Goal: Task Accomplishment & Management: Manage account settings

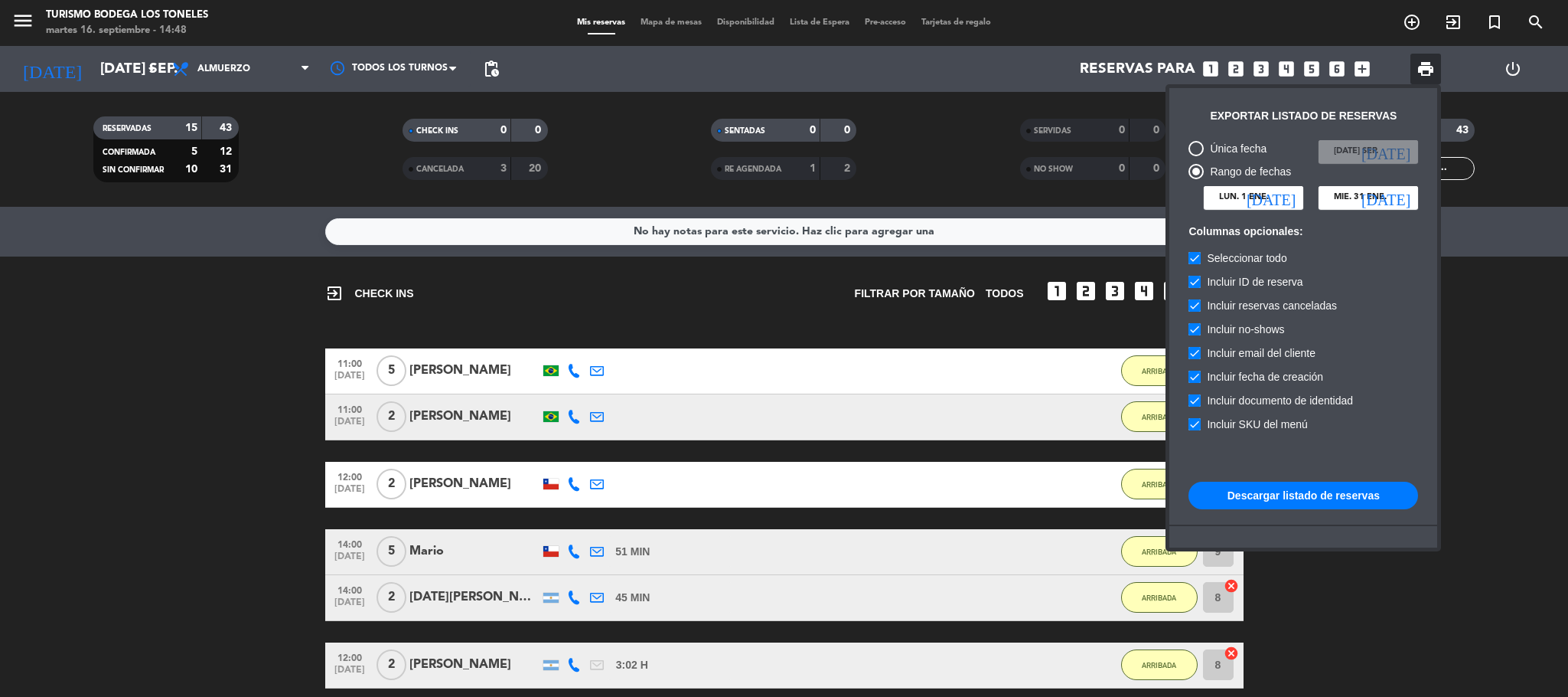
scroll to position [272, 0]
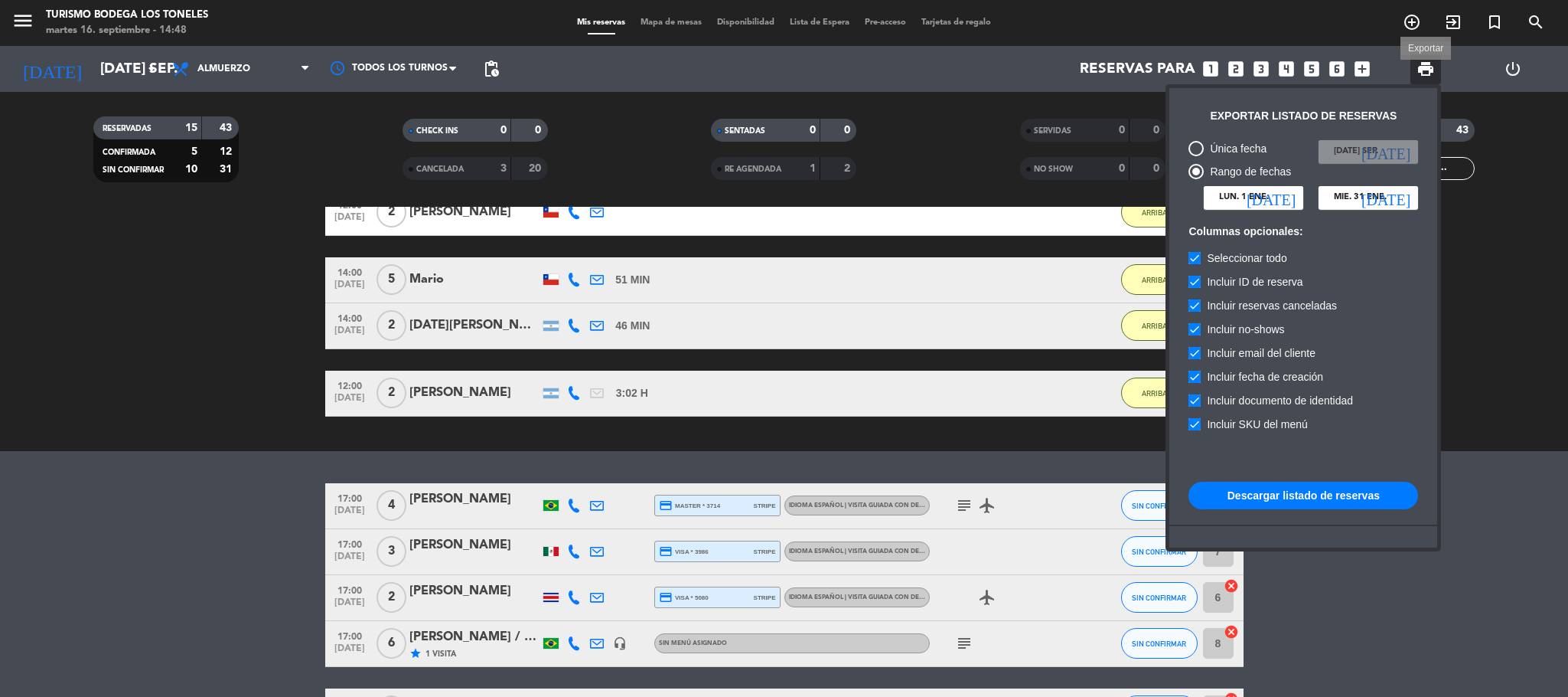
click at [1428, 72] on span "print" at bounding box center [1425, 69] width 19 height 19
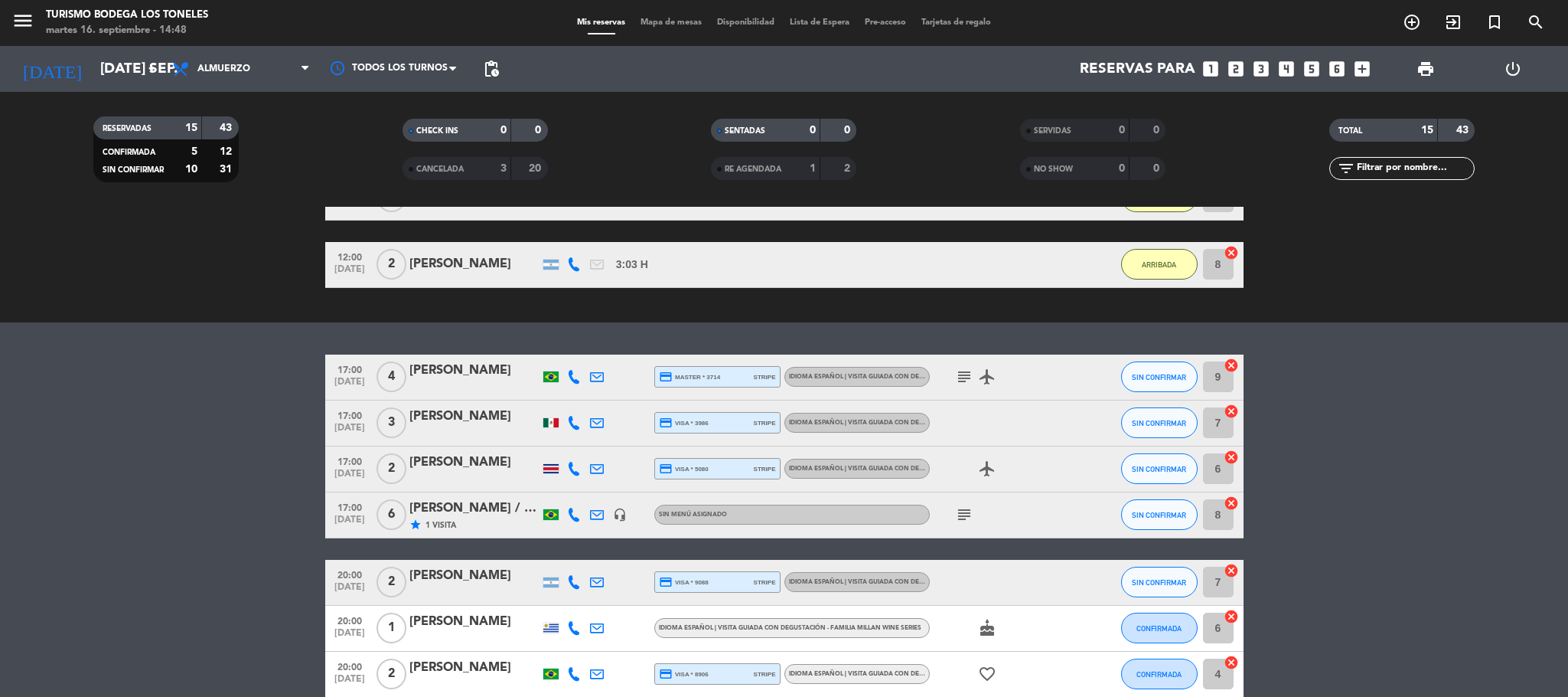
scroll to position [340, 0]
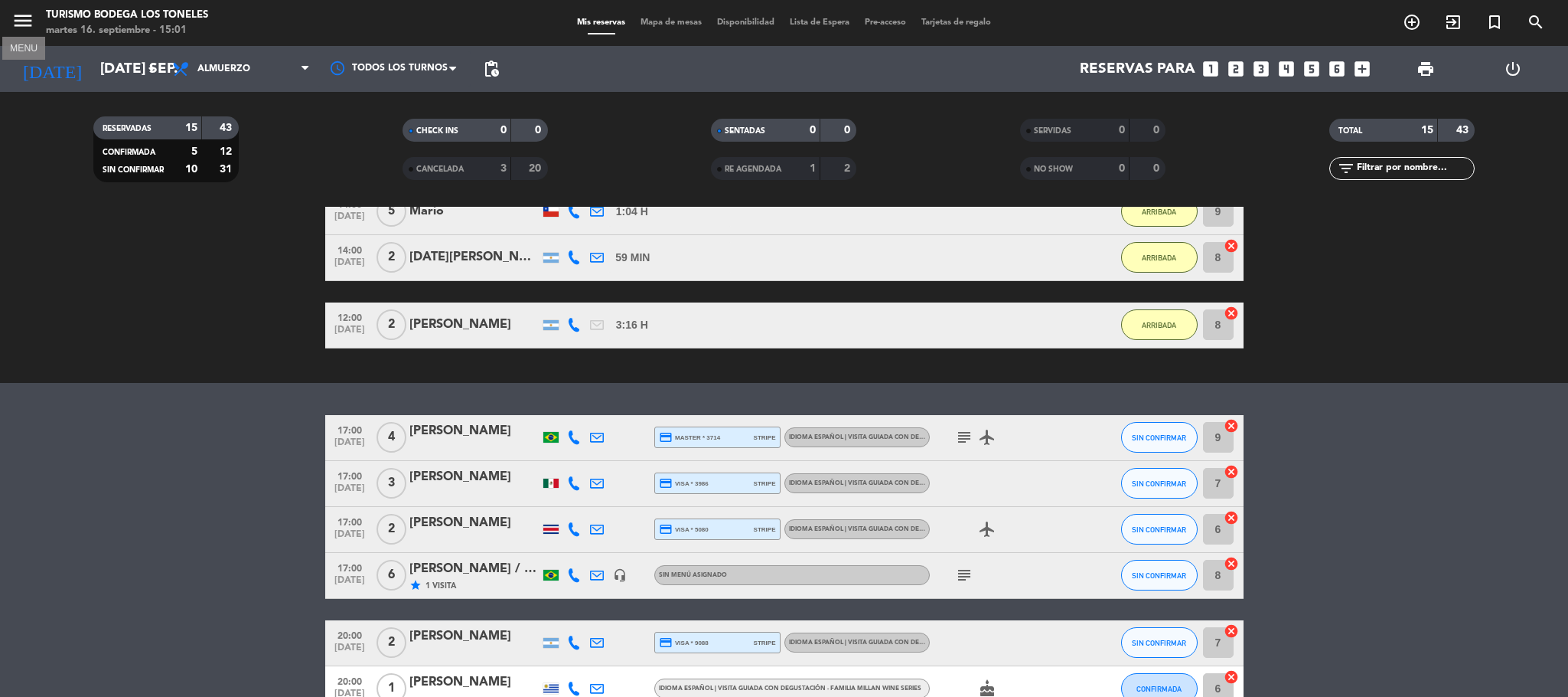
click at [26, 26] on icon "menu" at bounding box center [22, 20] width 23 height 23
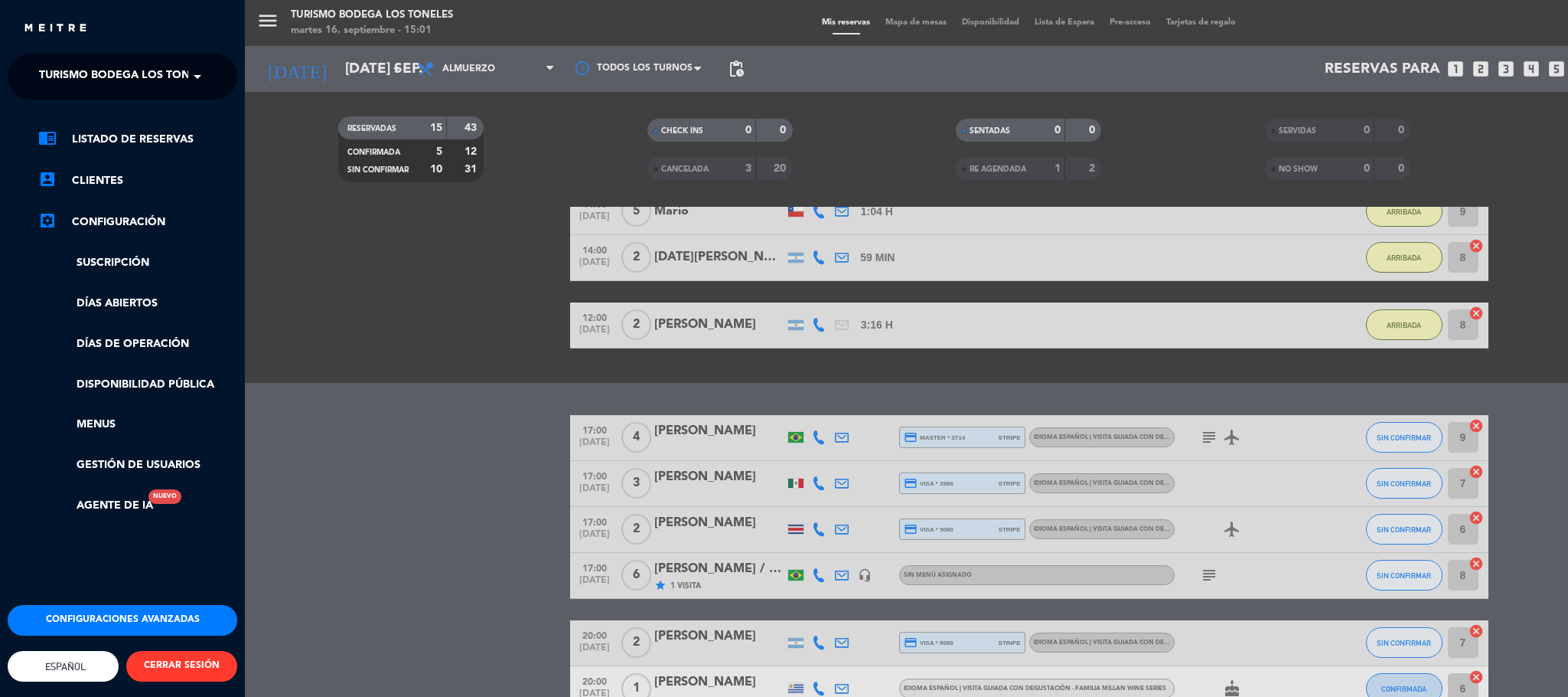
click at [217, 651] on button "CERRAR SESIÓN" at bounding box center [182, 666] width 111 height 31
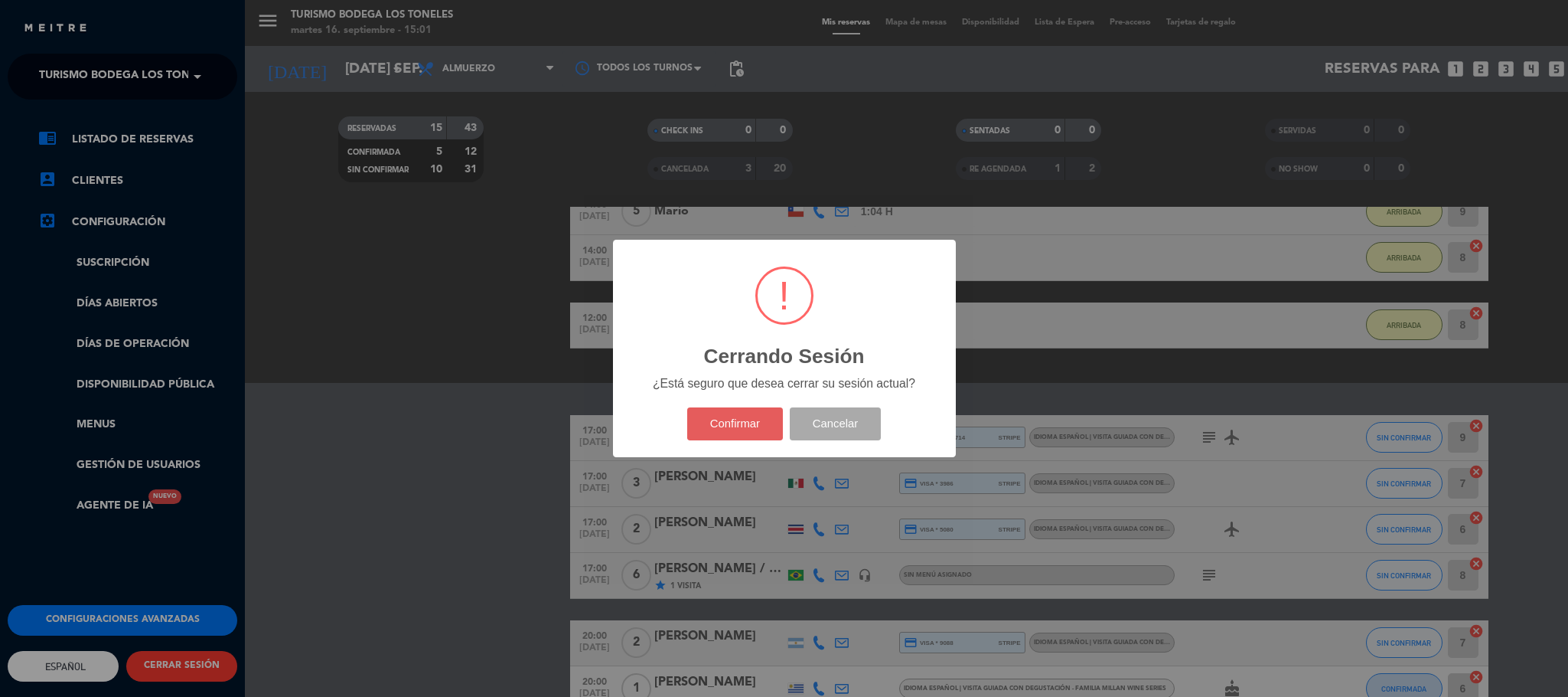
click at [750, 421] on button "Confirmar" at bounding box center [735, 424] width 96 height 33
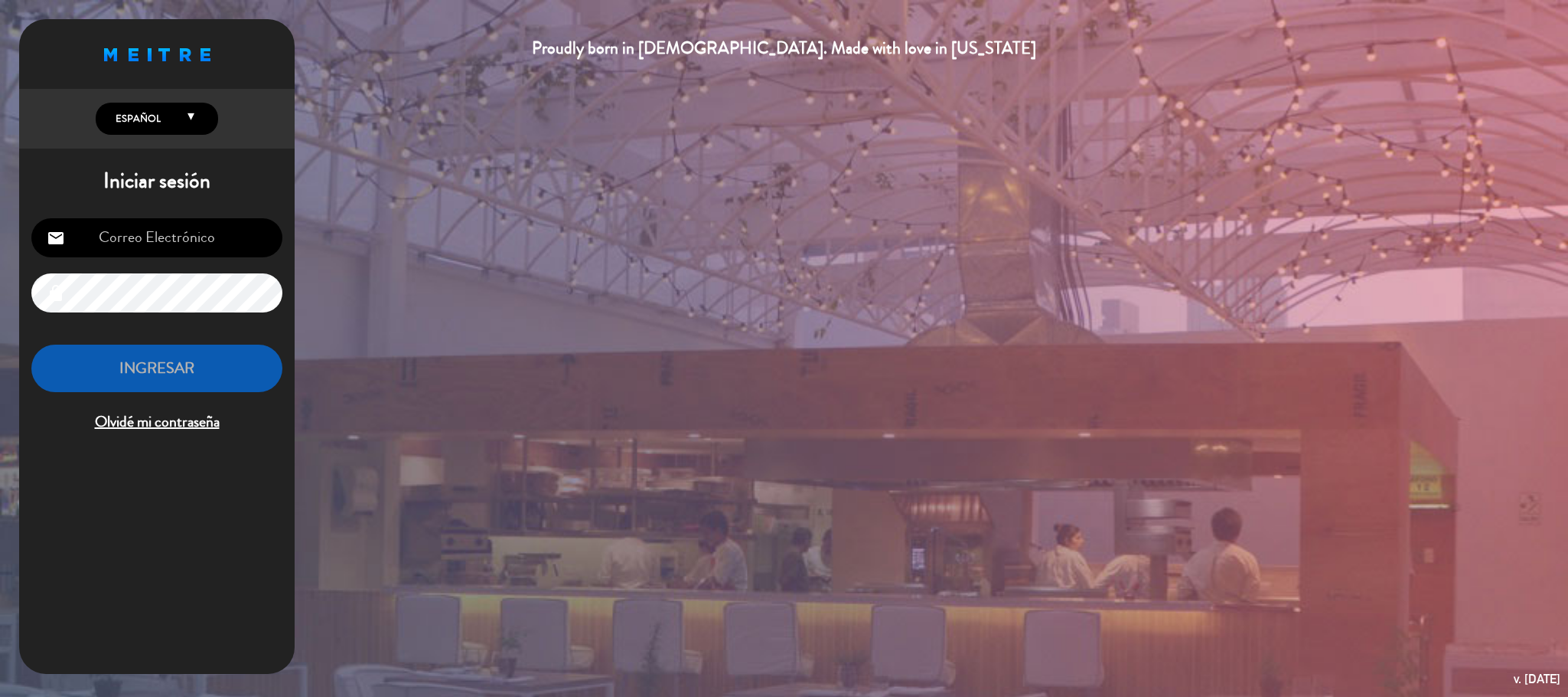
type input "abrasado@bodegalostoneles.com"
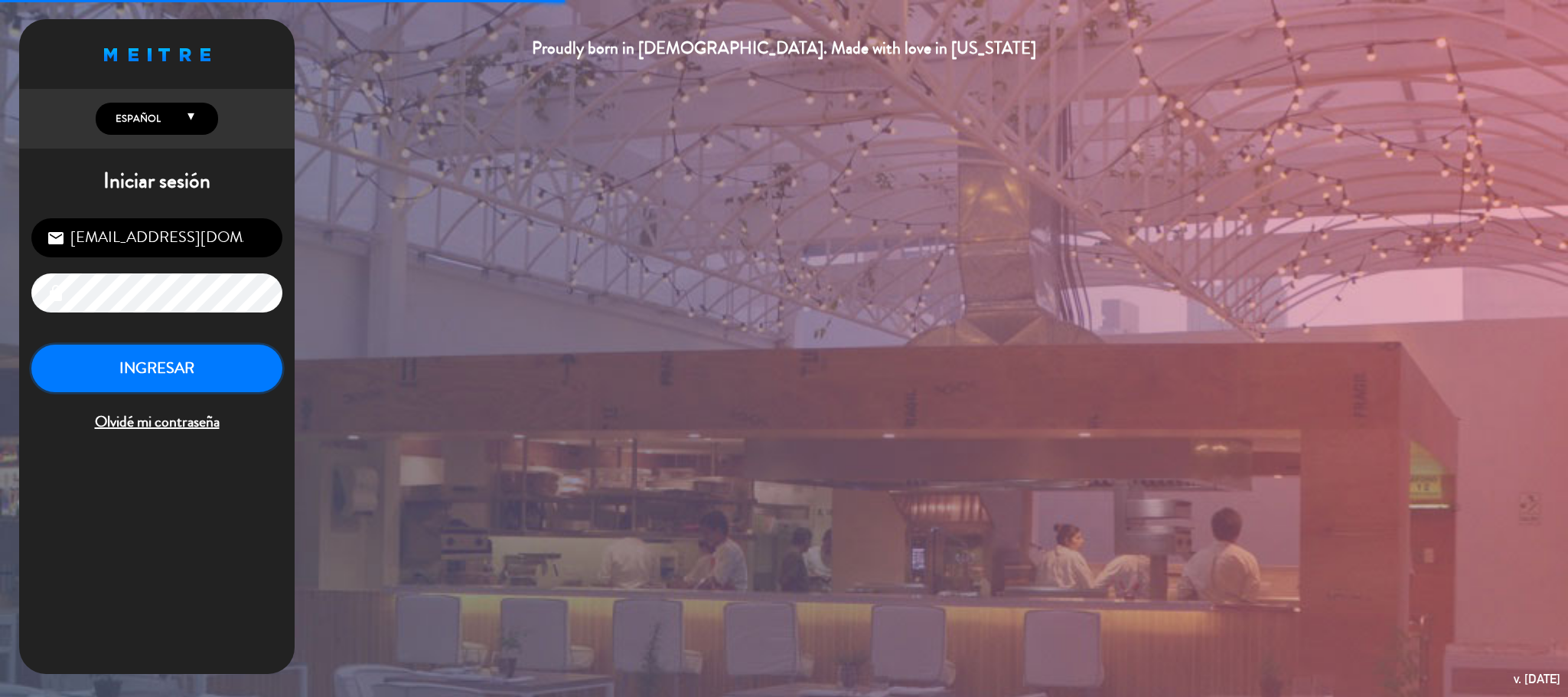
click at [131, 378] on button "INGRESAR" at bounding box center [157, 368] width 251 height 48
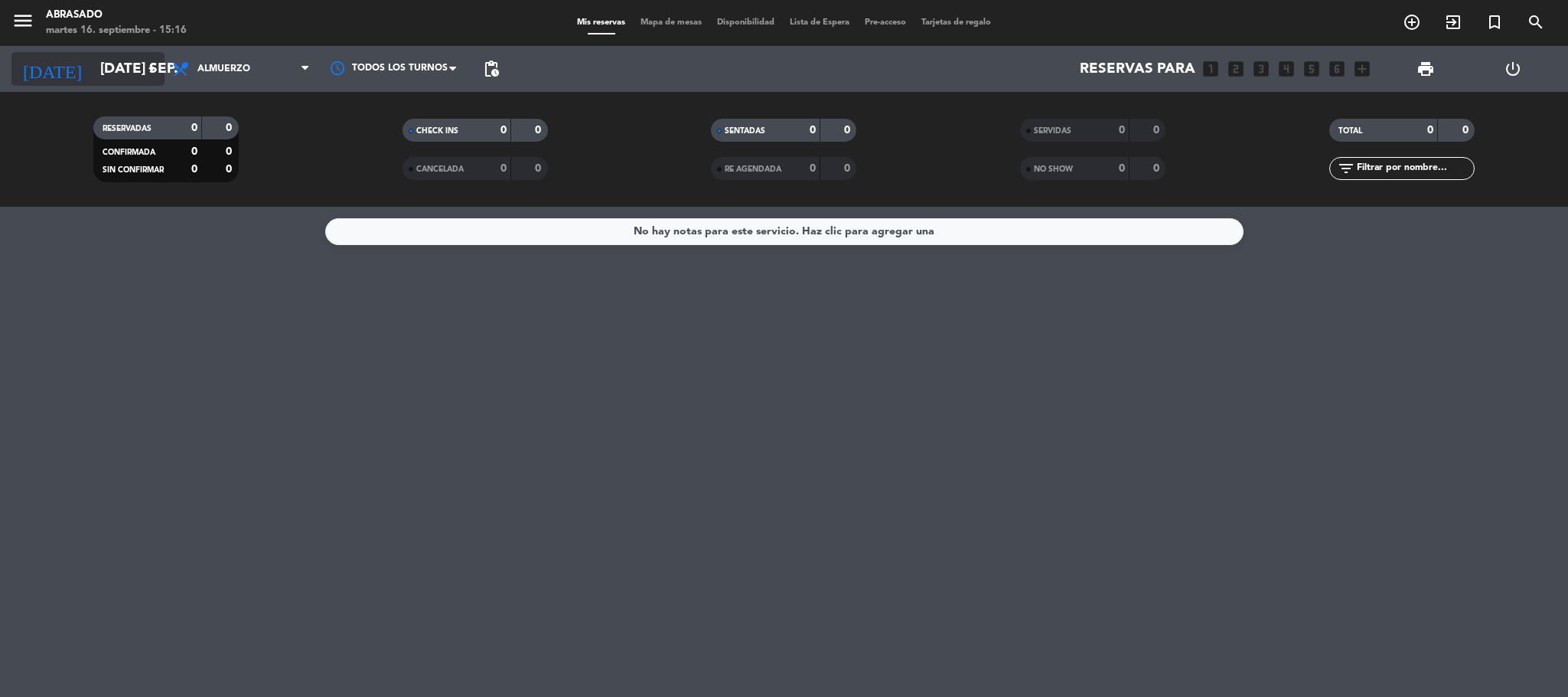
click at [124, 72] on input "[DATE] sep." at bounding box center [184, 69] width 184 height 32
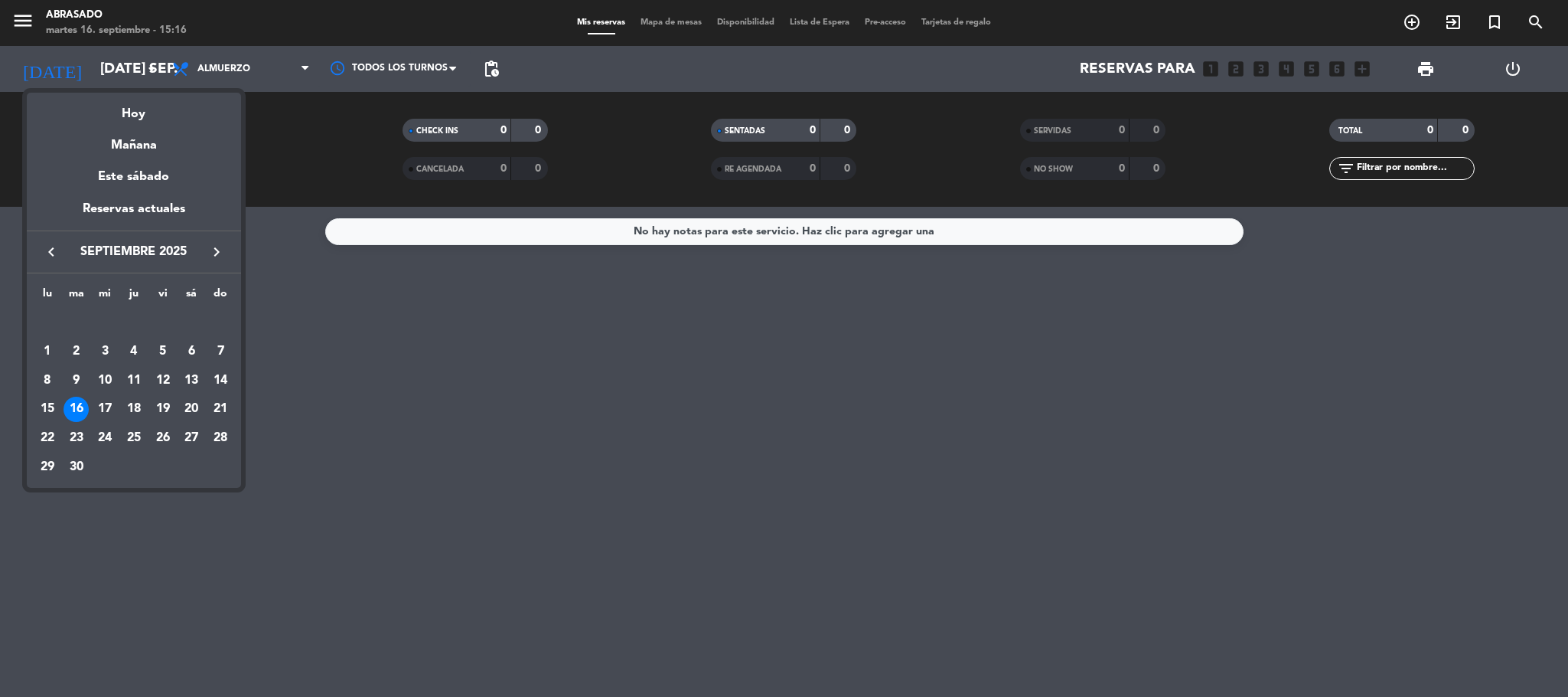
click at [76, 403] on div "16" at bounding box center [76, 409] width 26 height 26
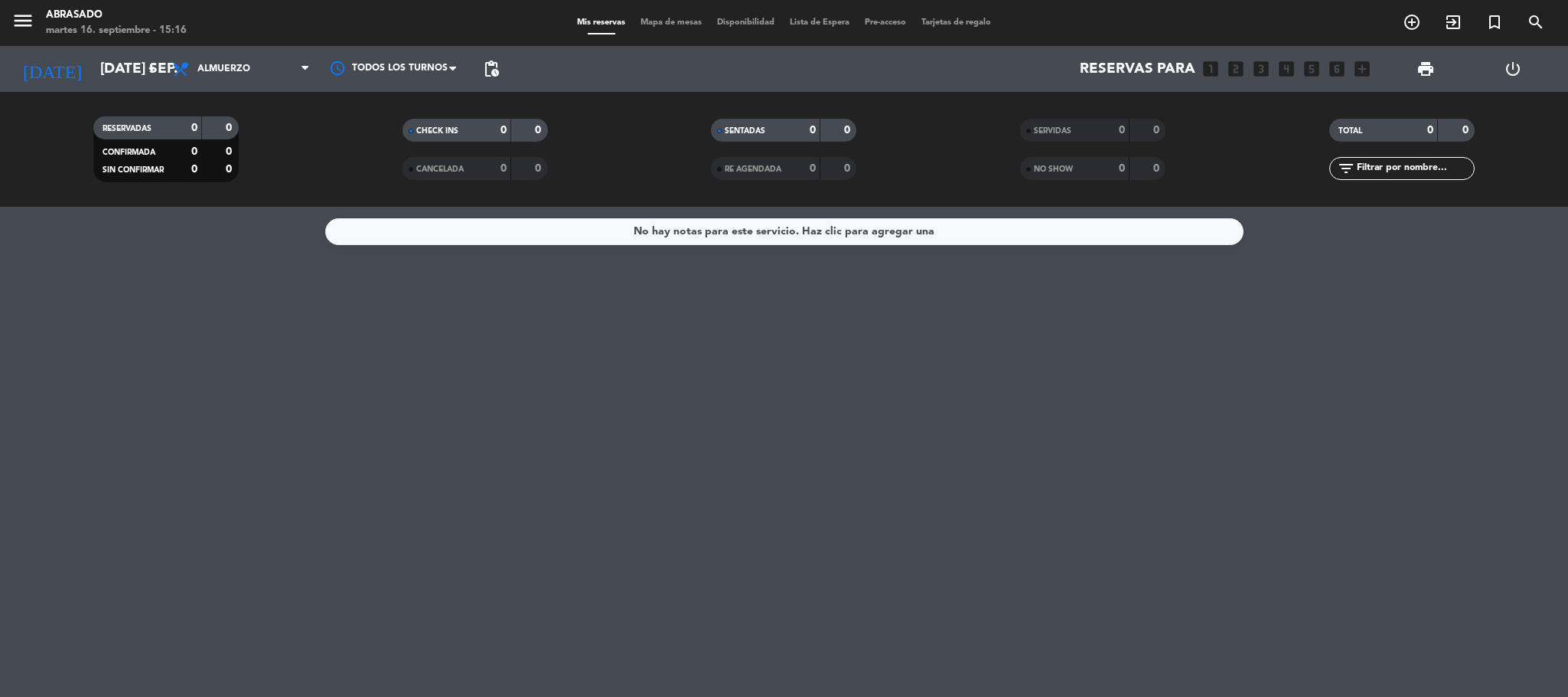
click at [72, 19] on div "Abrasado" at bounding box center [116, 15] width 141 height 15
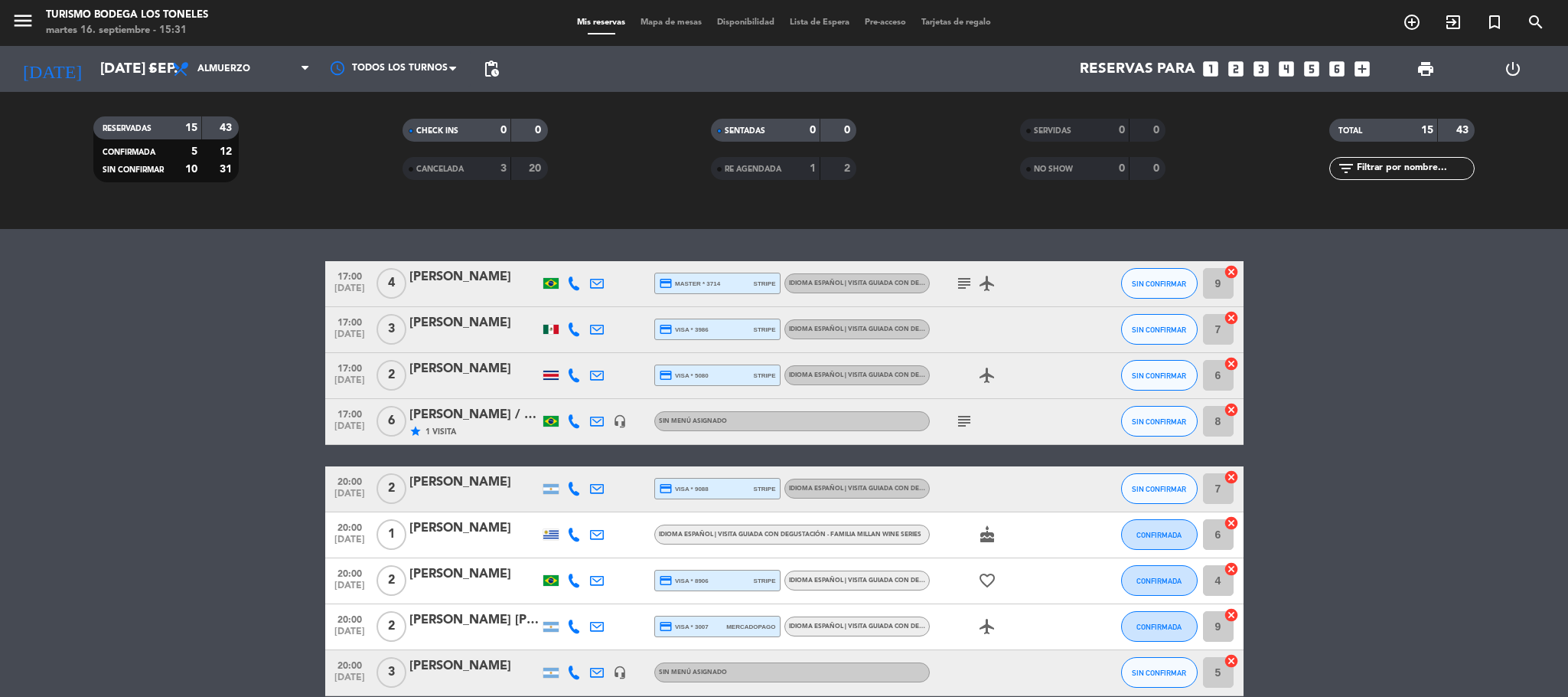
scroll to position [455, 0]
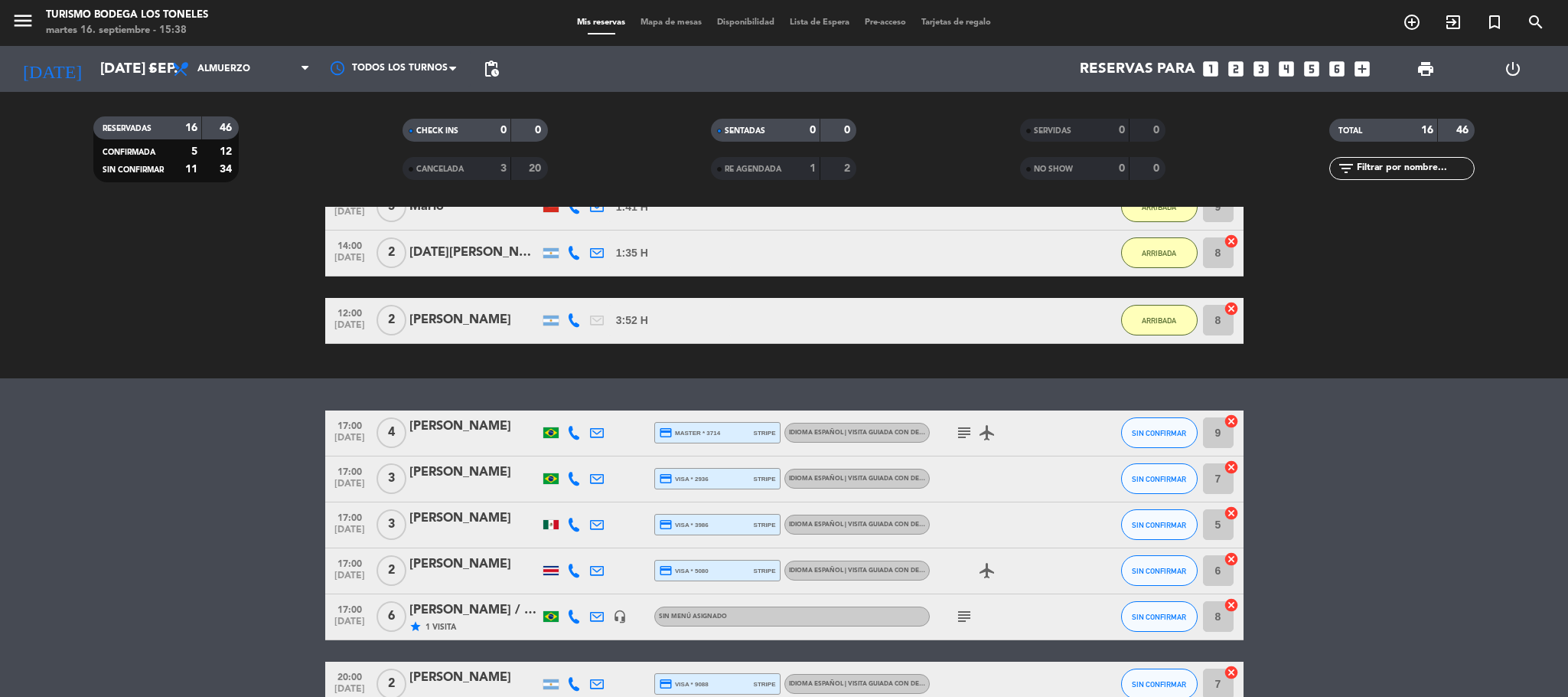
scroll to position [460, 0]
